Goal: Transaction & Acquisition: Purchase product/service

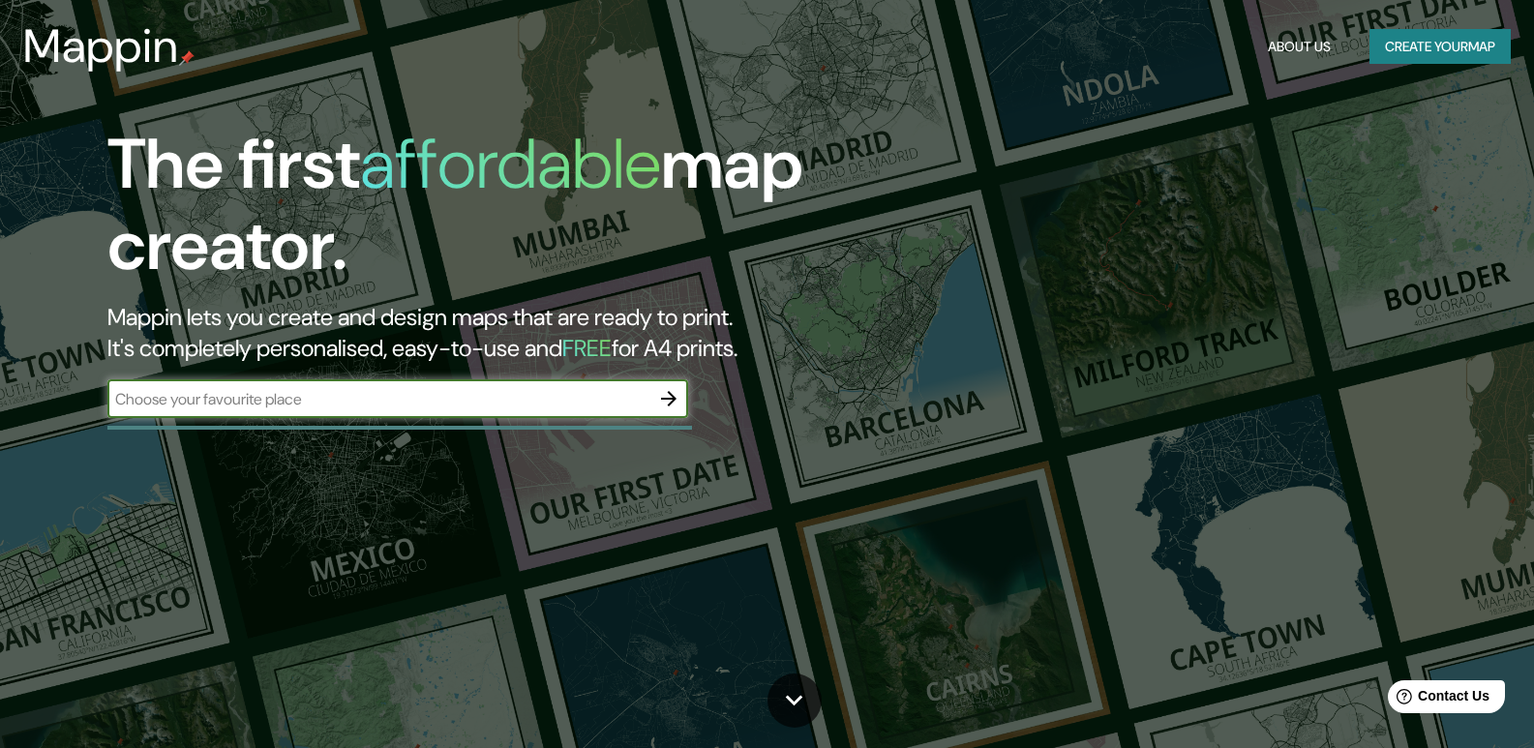
click at [399, 403] on input "text" at bounding box center [378, 399] width 542 height 22
type input "l"
type input "[GEOGRAPHIC_DATA]"
click at [656, 399] on button "button" at bounding box center [668, 398] width 39 height 39
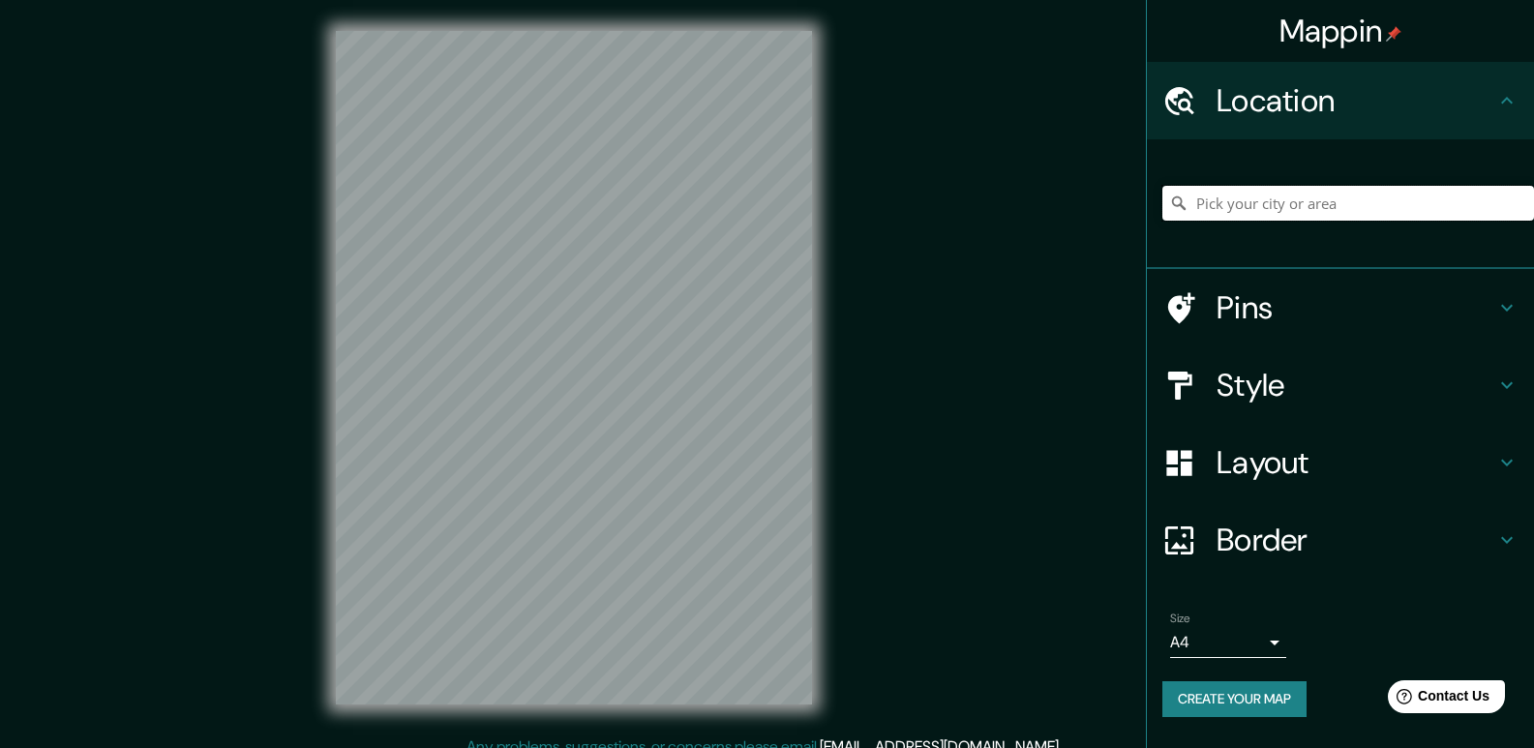
click at [1328, 209] on input "Pick your city or area" at bounding box center [1348, 203] width 372 height 35
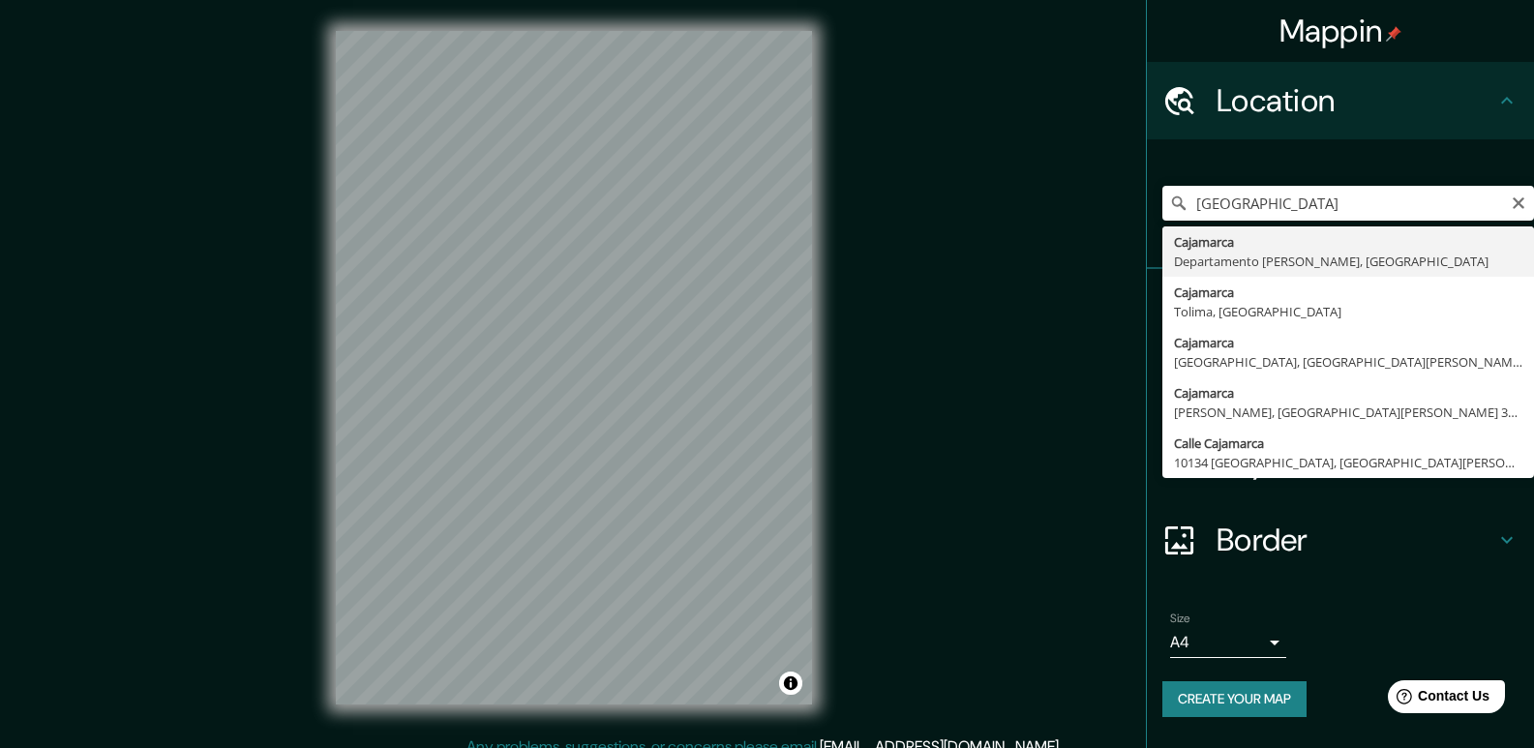
type input "Cajamarca, [GEOGRAPHIC_DATA][PERSON_NAME], [GEOGRAPHIC_DATA]"
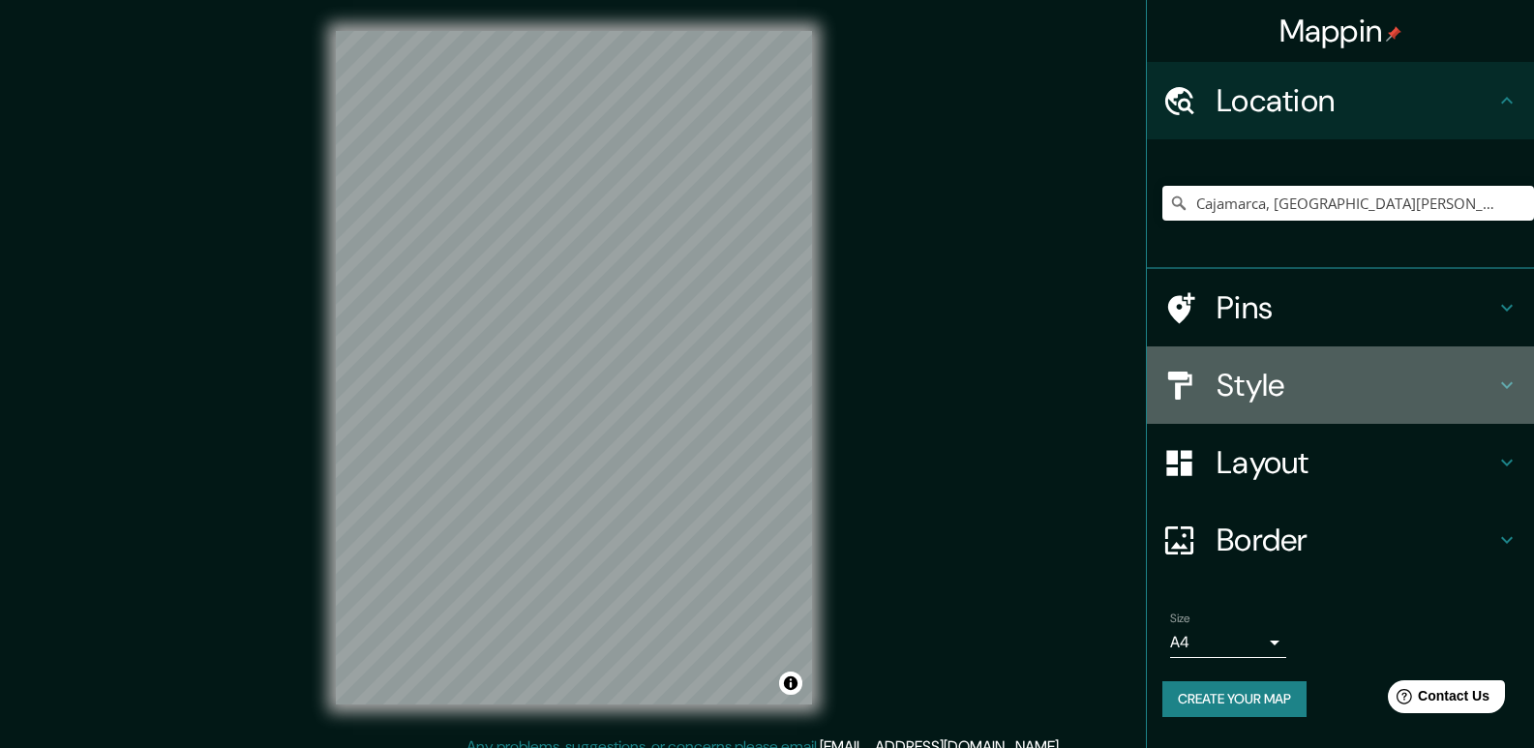
click at [1323, 376] on h4 "Style" at bounding box center [1356, 385] width 279 height 39
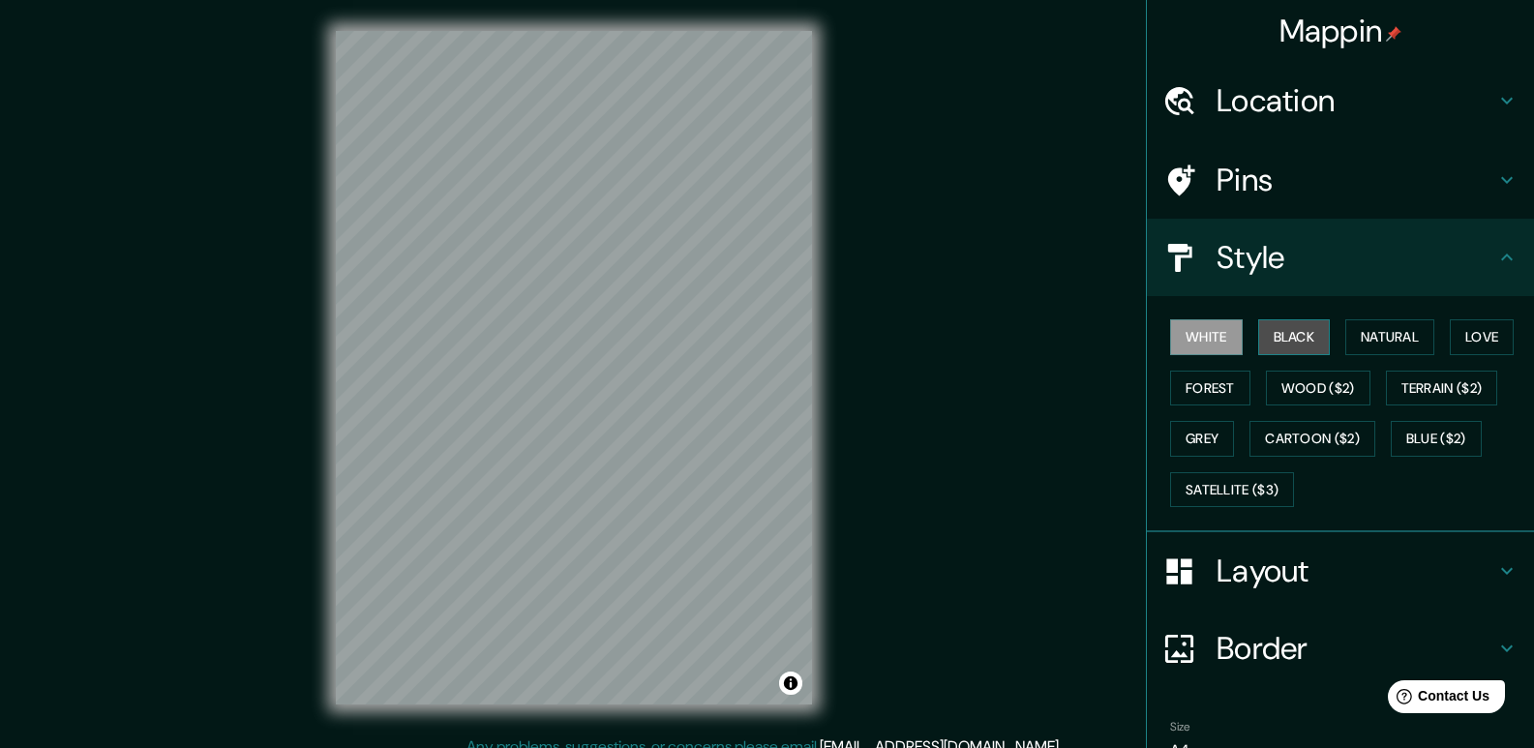
click at [1300, 348] on button "Black" at bounding box center [1294, 337] width 73 height 36
click at [1347, 345] on button "Natural" at bounding box center [1389, 337] width 89 height 36
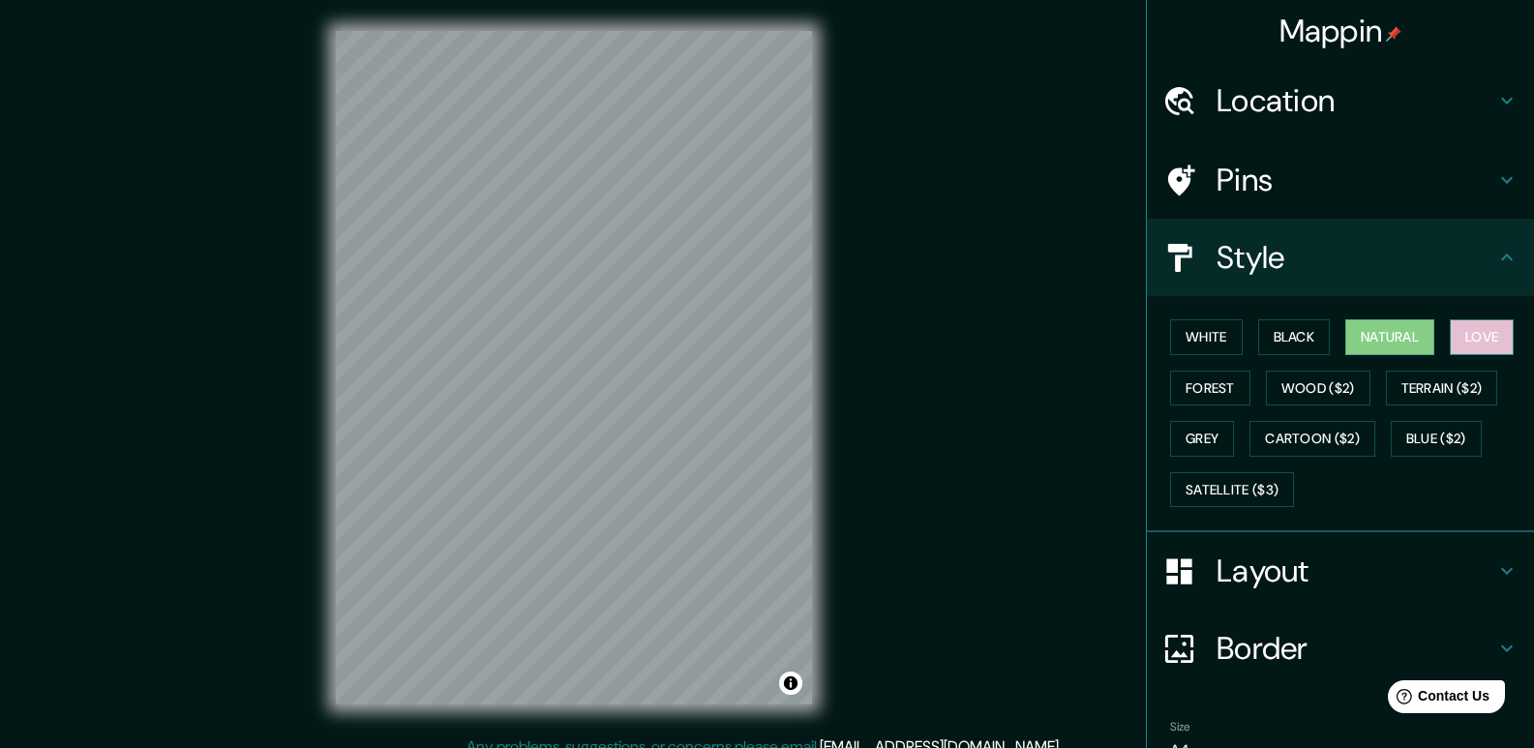
click at [1468, 339] on button "Love" at bounding box center [1482, 337] width 64 height 36
click at [1395, 331] on button "Natural" at bounding box center [1389, 337] width 89 height 36
click at [1500, 337] on button "Love" at bounding box center [1482, 337] width 64 height 36
click at [1205, 378] on button "Forest" at bounding box center [1210, 389] width 80 height 36
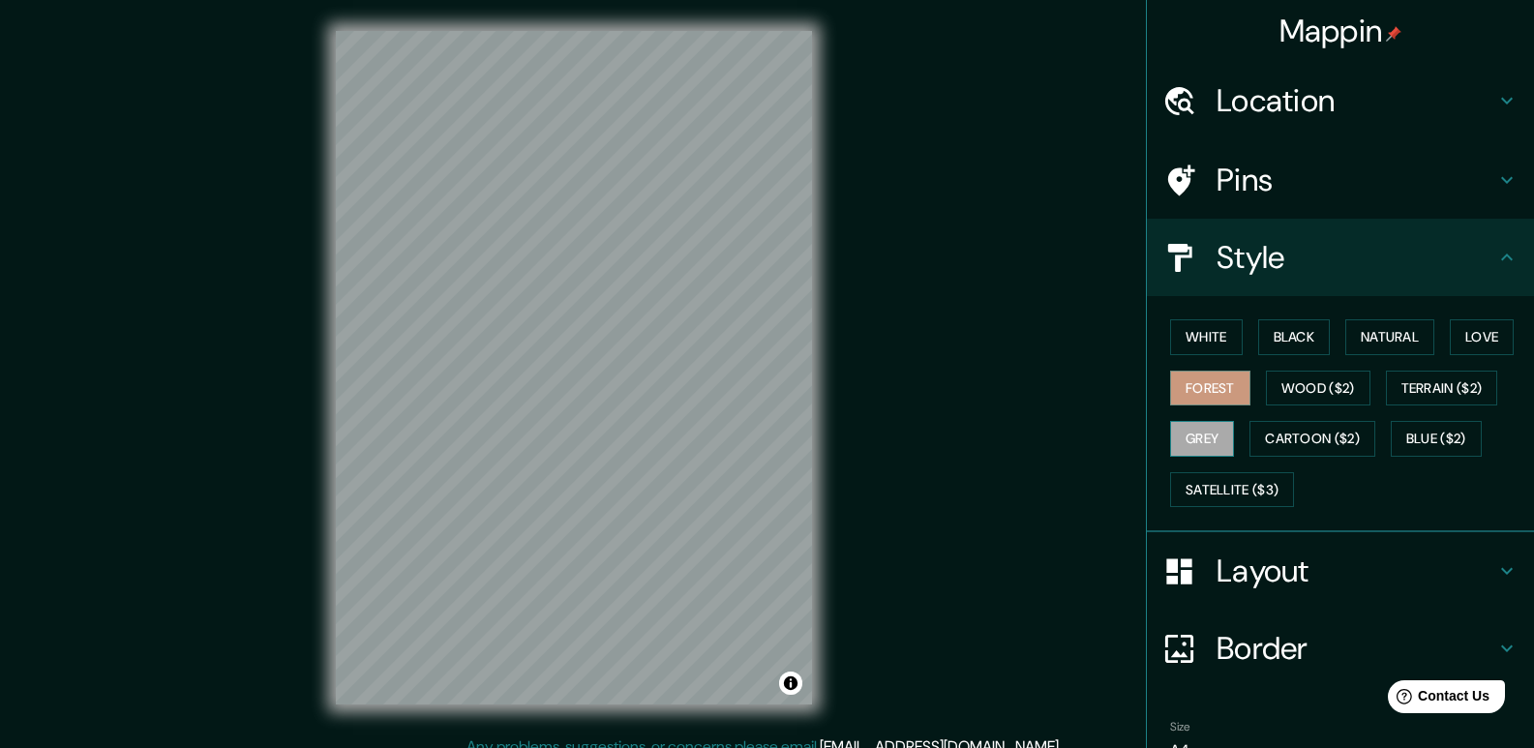
click at [1212, 427] on button "Grey" at bounding box center [1202, 439] width 64 height 36
click at [1365, 331] on button "Natural" at bounding box center [1389, 337] width 89 height 36
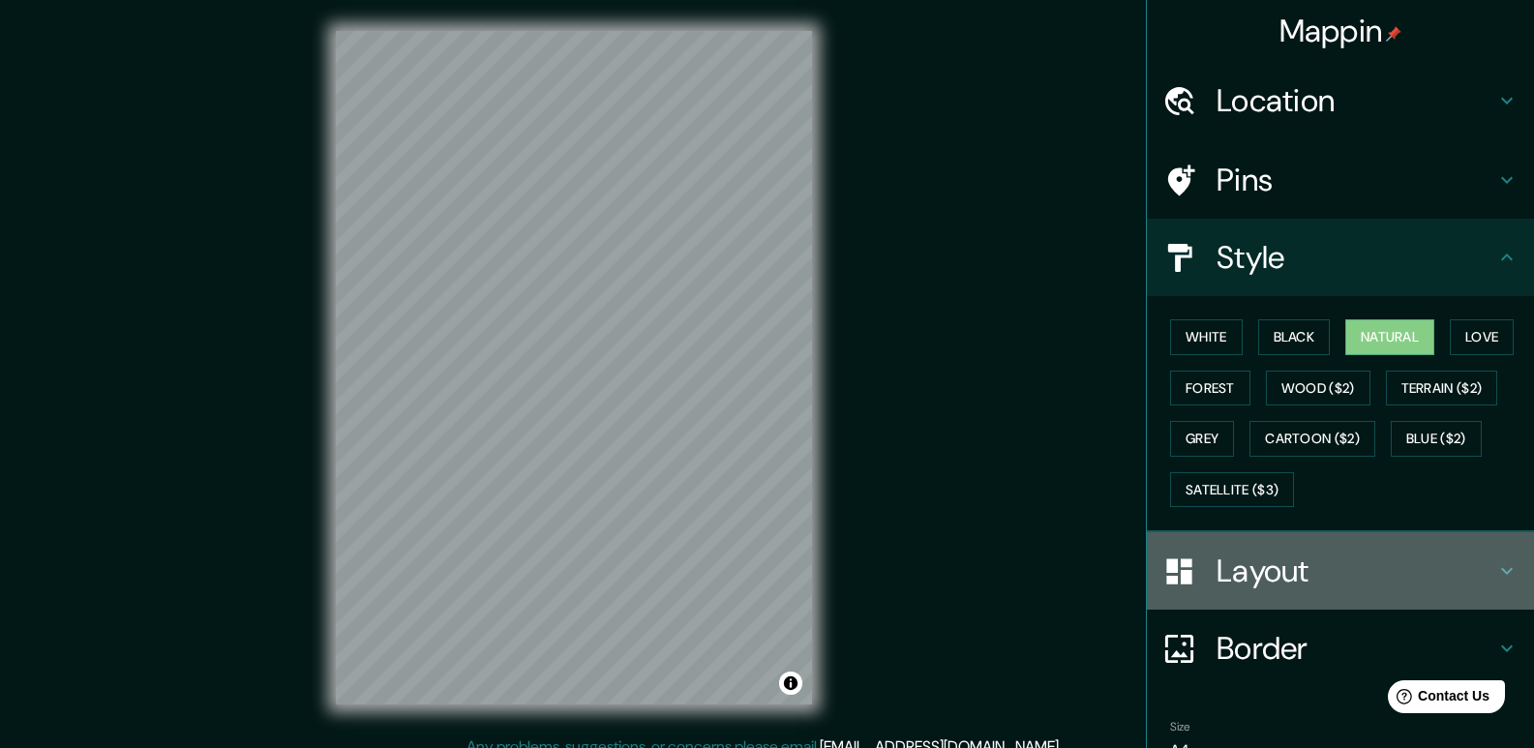
click at [1348, 566] on h4 "Layout" at bounding box center [1356, 571] width 279 height 39
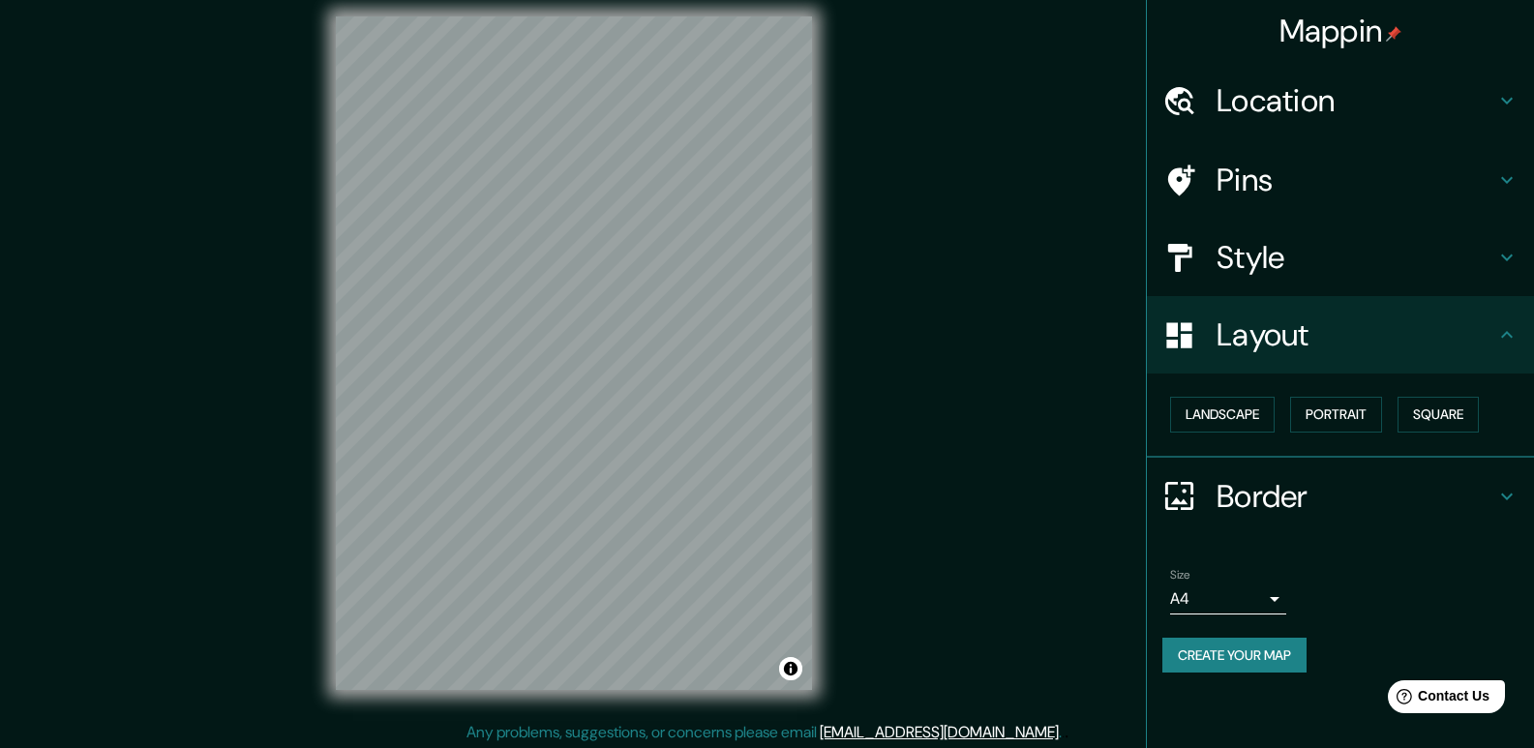
scroll to position [18, 0]
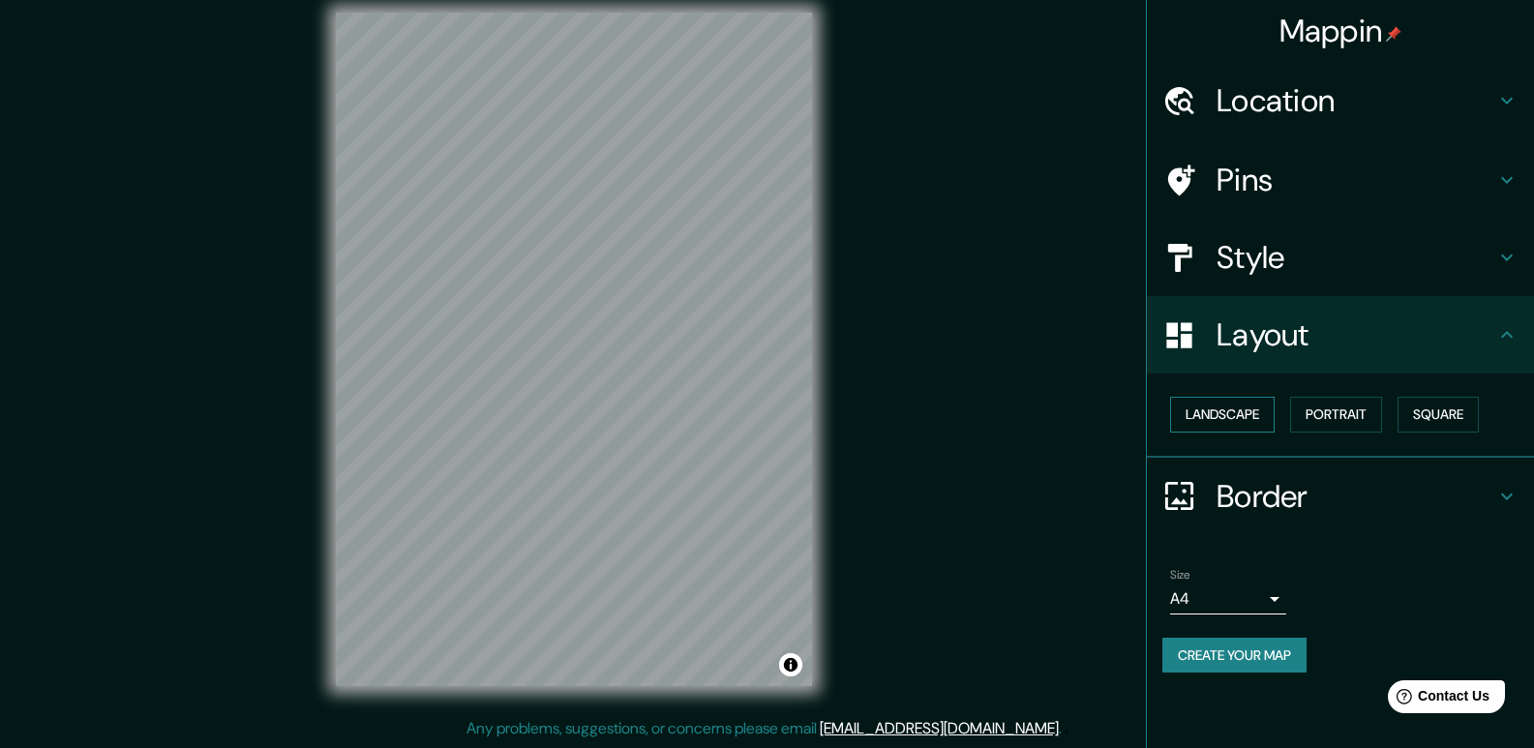
click at [1217, 403] on button "Landscape" at bounding box center [1222, 415] width 105 height 36
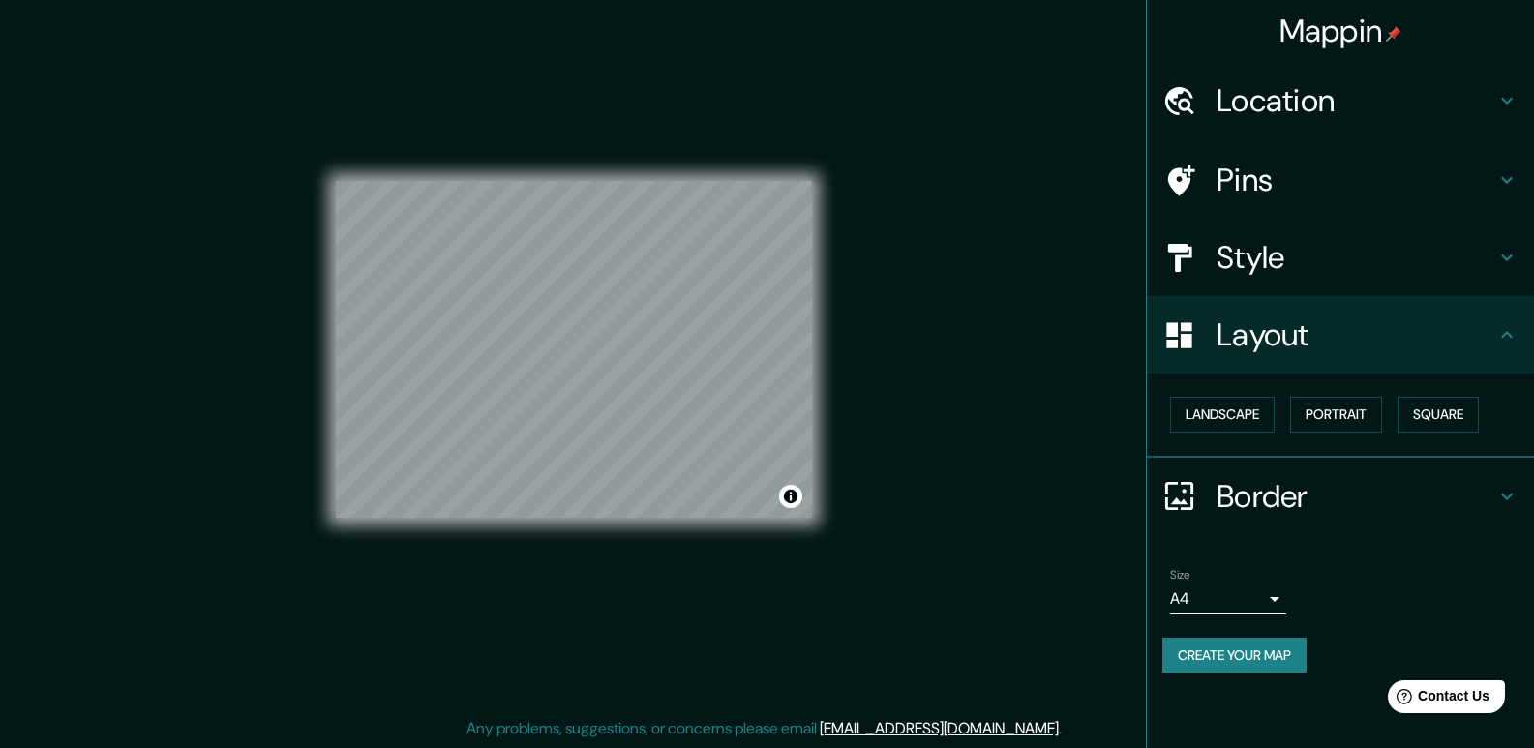
click at [1245, 631] on div "Size A4 single Create your map" at bounding box center [1340, 624] width 356 height 129
click at [1257, 655] on button "Create your map" at bounding box center [1234, 656] width 144 height 36
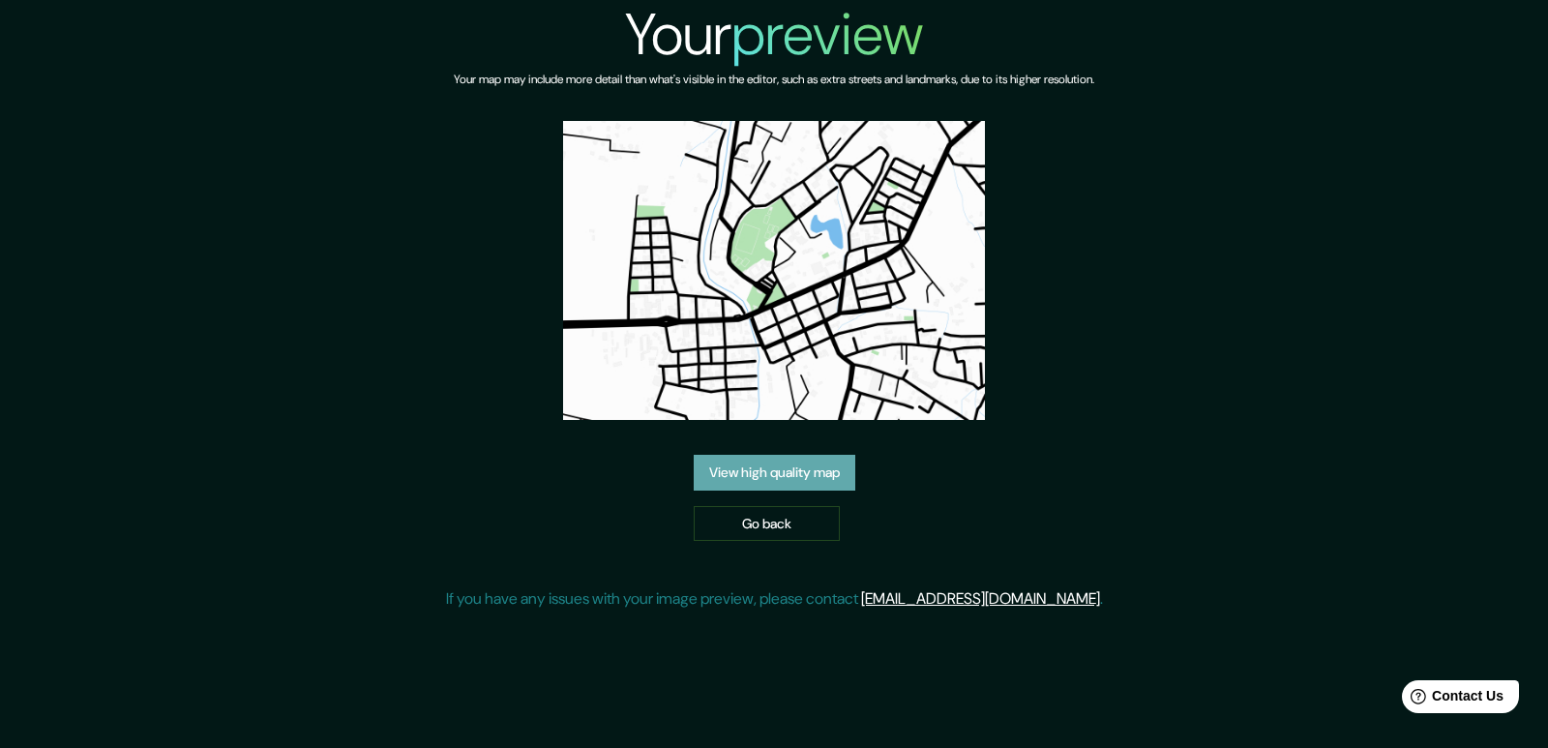
click at [817, 480] on link "View high quality map" at bounding box center [775, 473] width 162 height 36
